Goal: Task Accomplishment & Management: Use online tool/utility

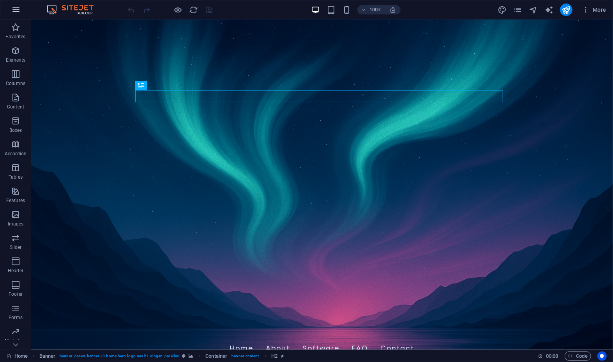
click at [11, 8] on button "button" at bounding box center [16, 9] width 19 height 19
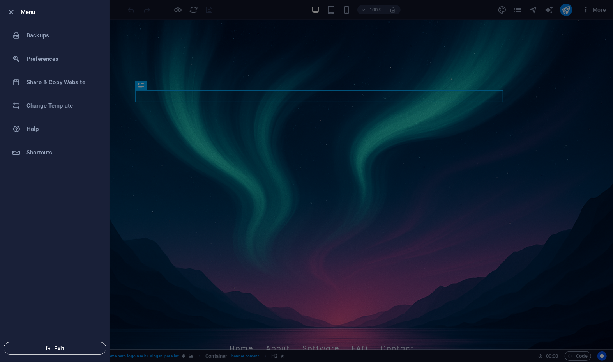
click at [86, 343] on button "Exit" at bounding box center [55, 348] width 103 height 12
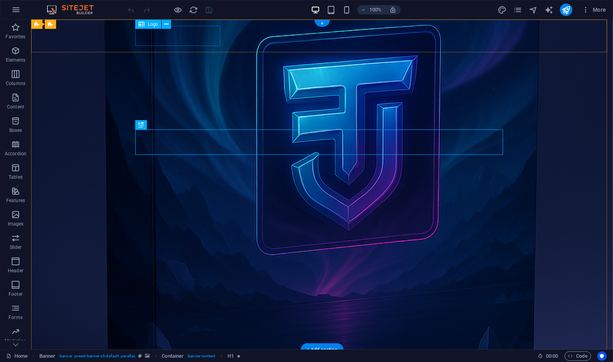
click at [146, 356] on div at bounding box center [322, 366] width 368 height 20
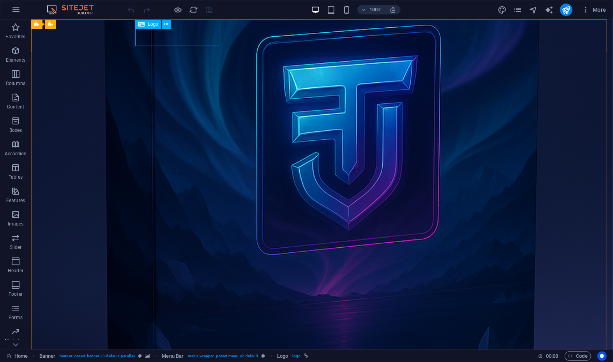
click at [147, 25] on div "Logo" at bounding box center [148, 23] width 26 height 9
click at [141, 24] on icon at bounding box center [141, 23] width 6 height 9
select select "px"
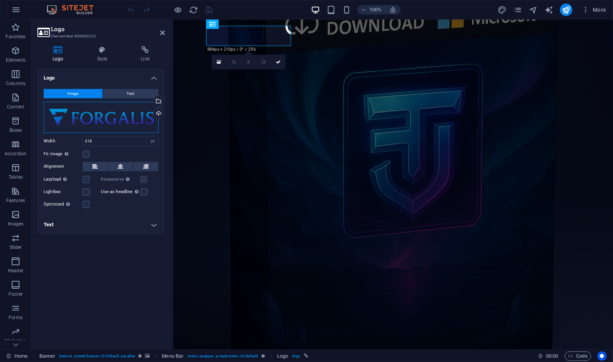
click at [98, 119] on div "Drag files here, click to choose files or select files from Files or our free s…" at bounding box center [101, 117] width 115 height 31
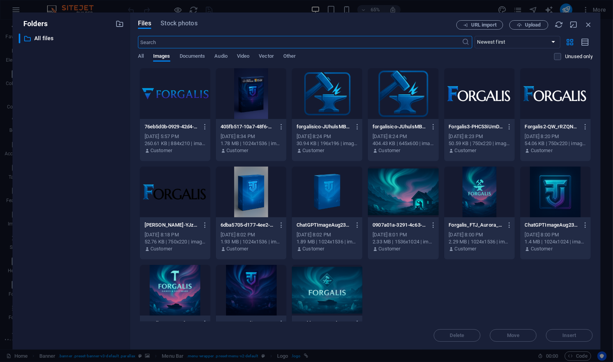
click at [142, 91] on div at bounding box center [175, 93] width 71 height 51
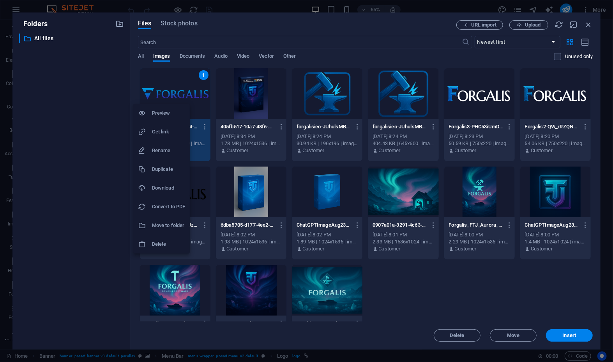
click at [166, 106] on li "Preview" at bounding box center [161, 113] width 57 height 19
